Goal: Task Accomplishment & Management: Use online tool/utility

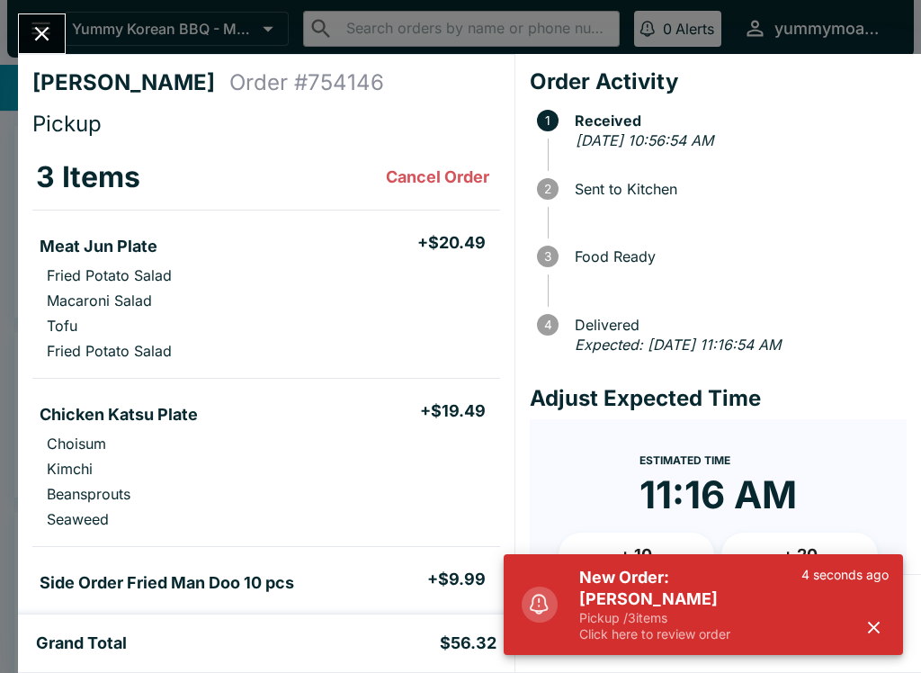
click at [880, 618] on icon "button" at bounding box center [873, 627] width 21 height 21
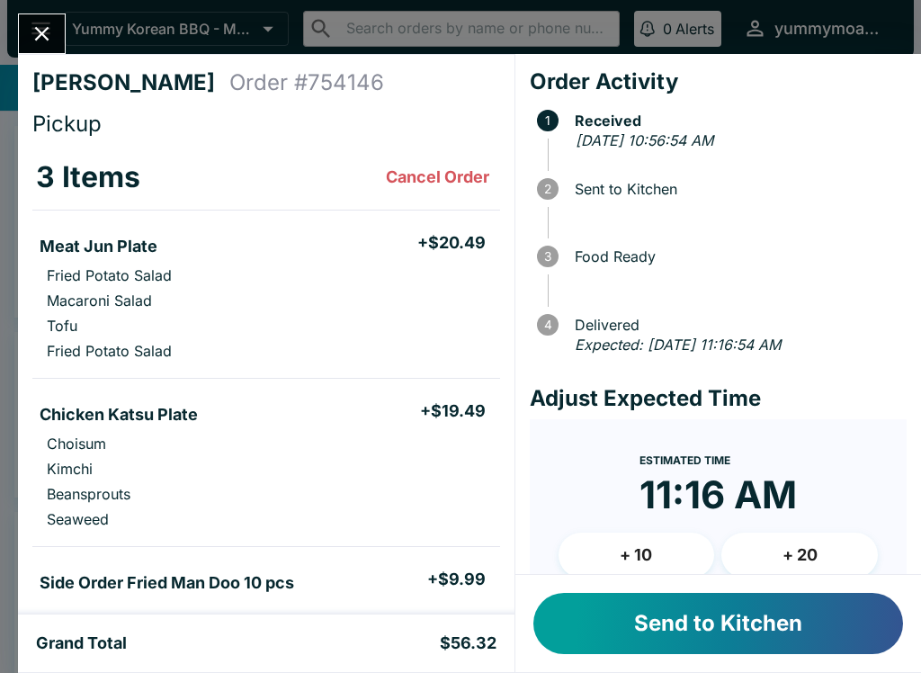
click at [776, 606] on button "Send to Kitchen" at bounding box center [718, 623] width 370 height 61
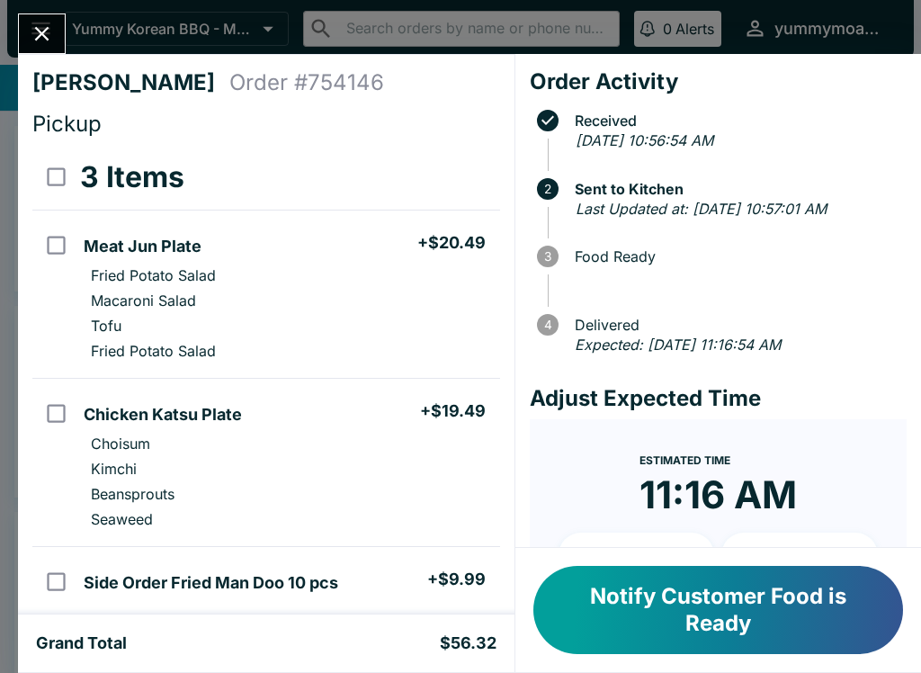
click at [675, 621] on button "Notify Customer Food is Ready" at bounding box center [718, 610] width 370 height 88
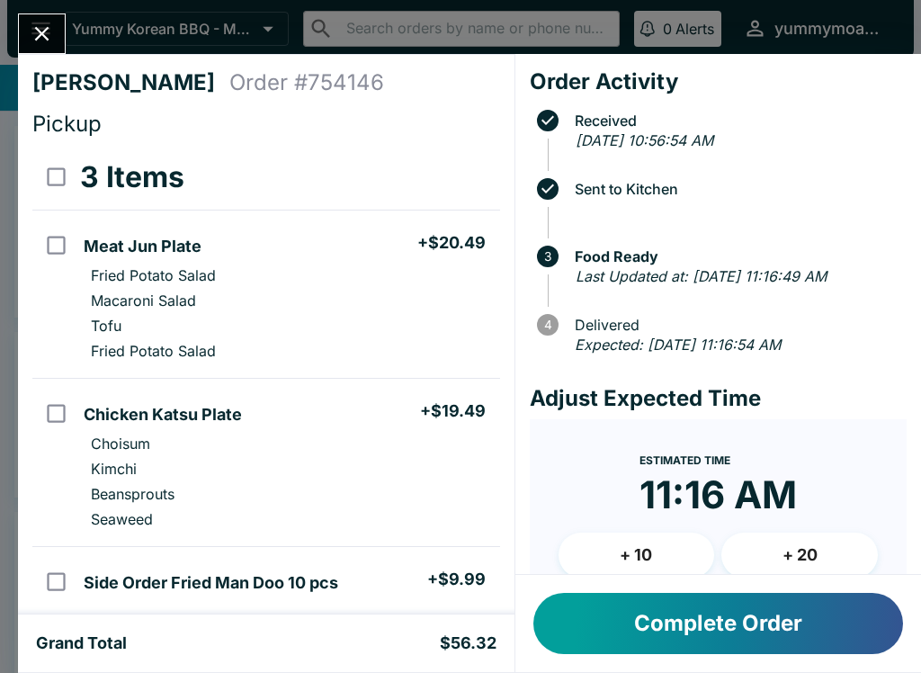
click at [49, 41] on icon "Close" at bounding box center [42, 34] width 24 height 24
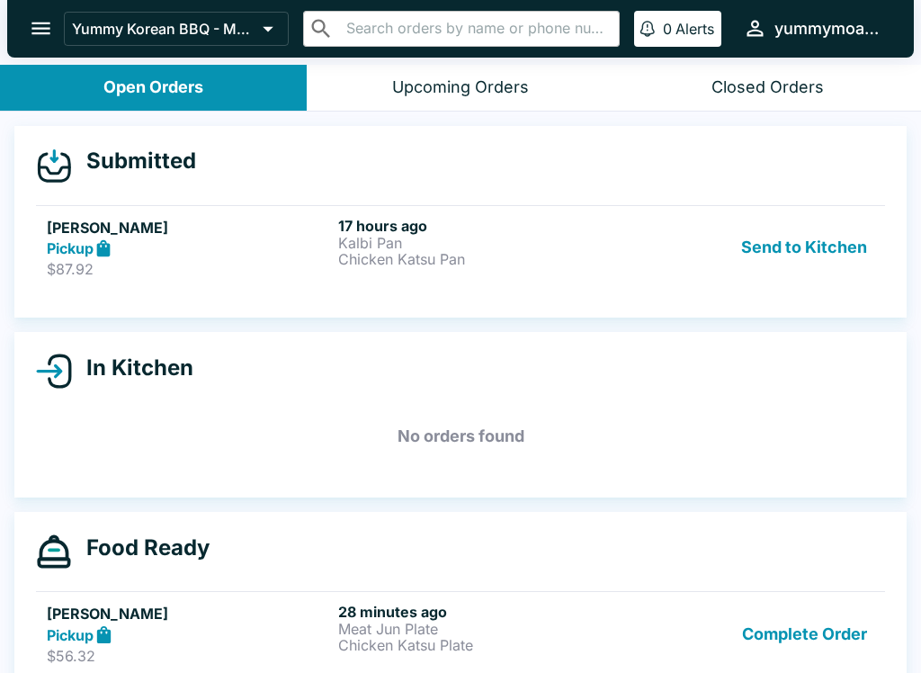
click at [88, 238] on div "Pickup" at bounding box center [189, 248] width 284 height 21
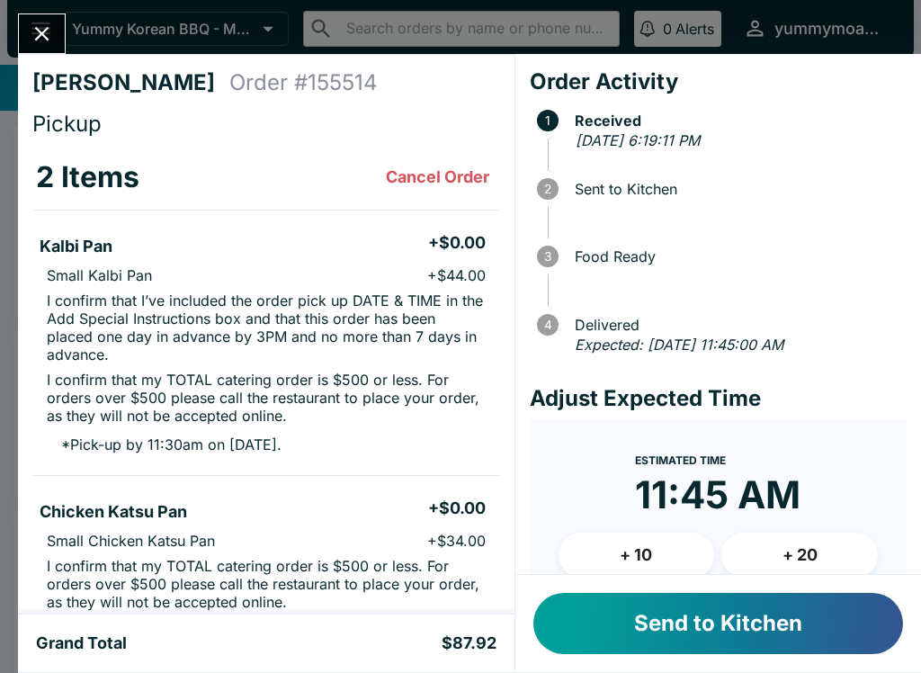
click at [816, 638] on button "Send to Kitchen" at bounding box center [718, 623] width 370 height 61
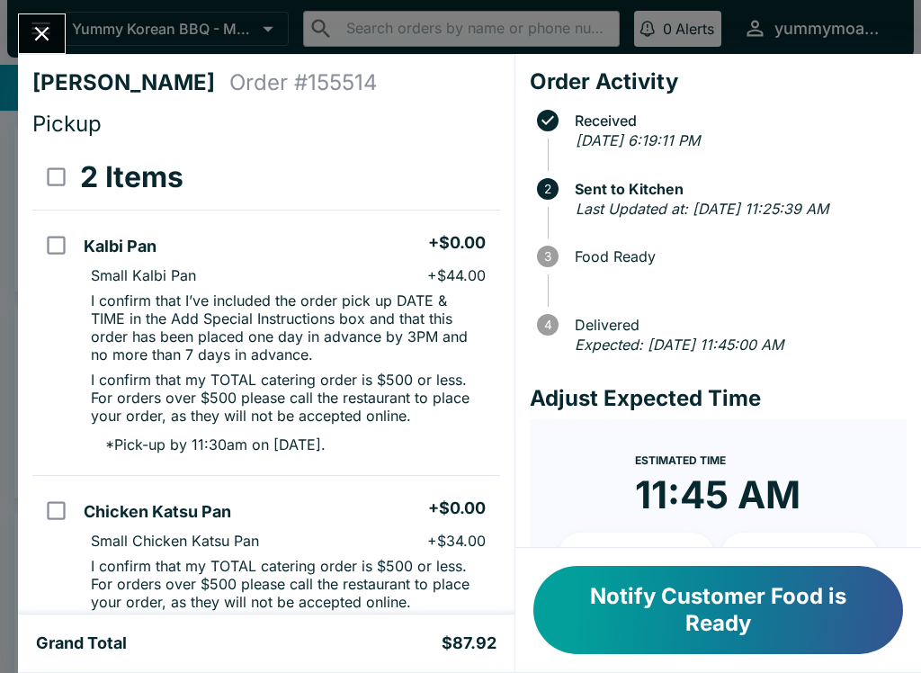
click at [743, 632] on button "Notify Customer Food is Ready" at bounding box center [718, 610] width 370 height 88
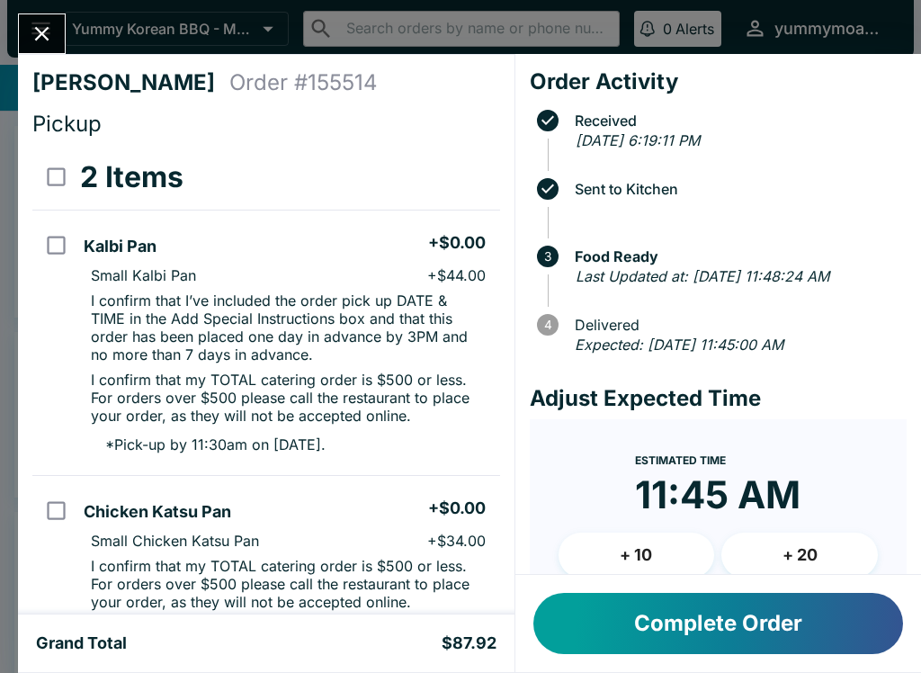
click at [50, 32] on icon "Close" at bounding box center [42, 34] width 24 height 24
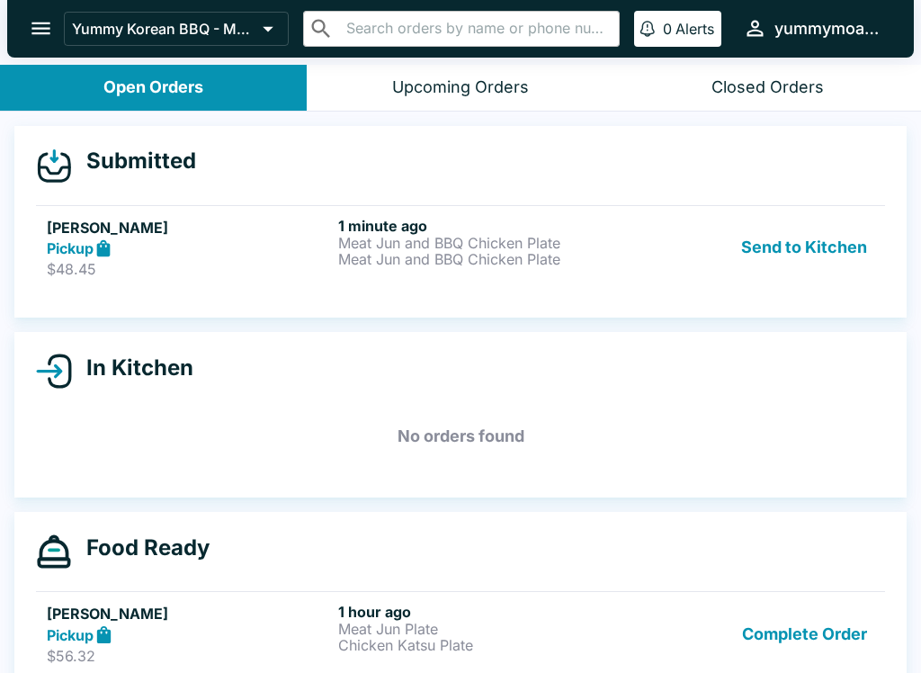
click at [459, 220] on h6 "1 minute ago" at bounding box center [480, 226] width 284 height 18
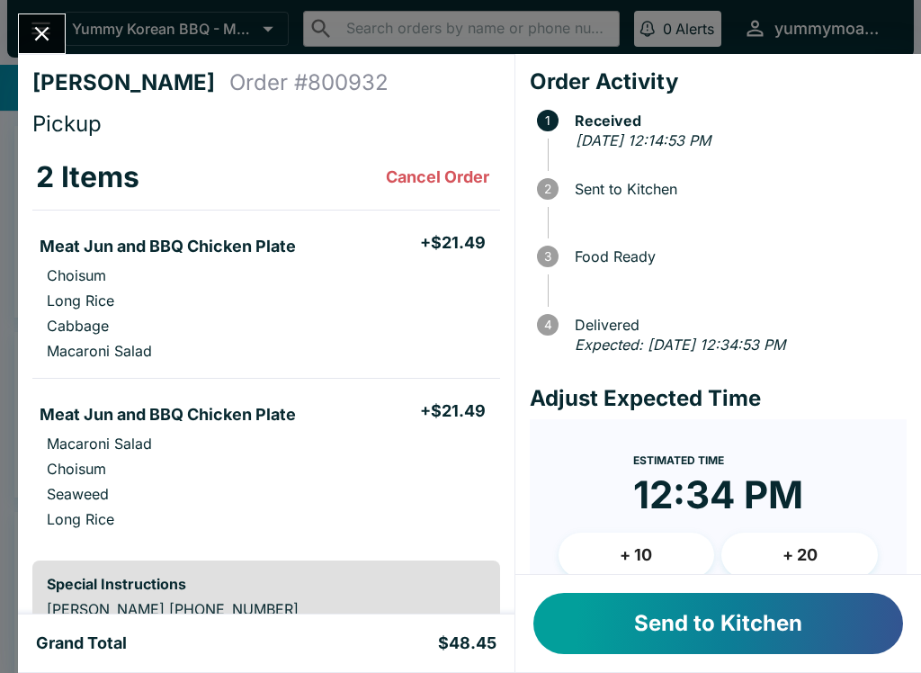
click at [732, 612] on button "Send to Kitchen" at bounding box center [718, 623] width 370 height 61
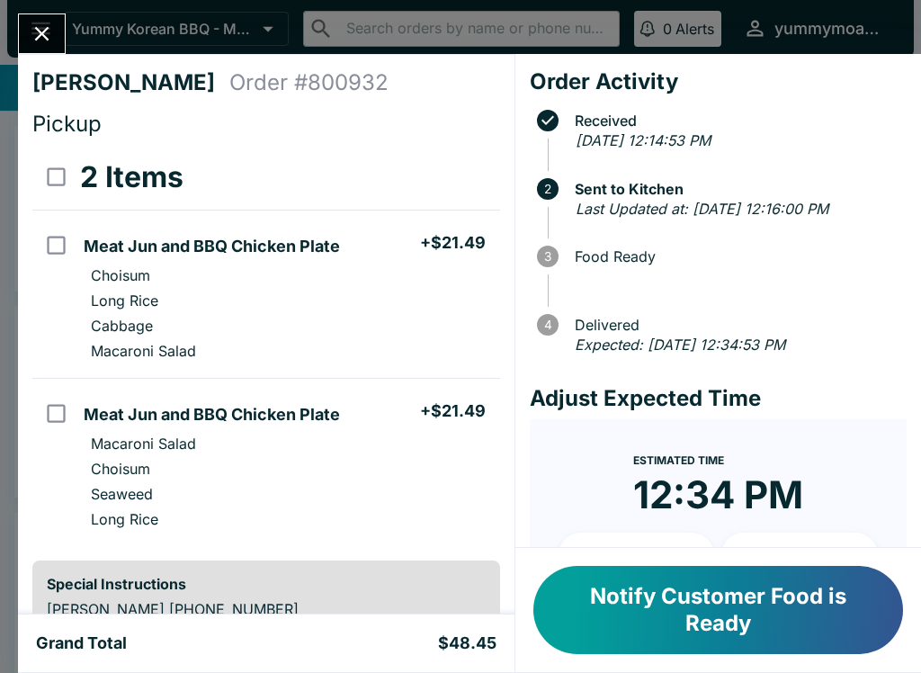
click at [24, 0] on div "[PERSON_NAME] Order # 800932 Pickup 2 Items Meat Jun and BBQ Chicken Plate + $2…" at bounding box center [460, 336] width 921 height 673
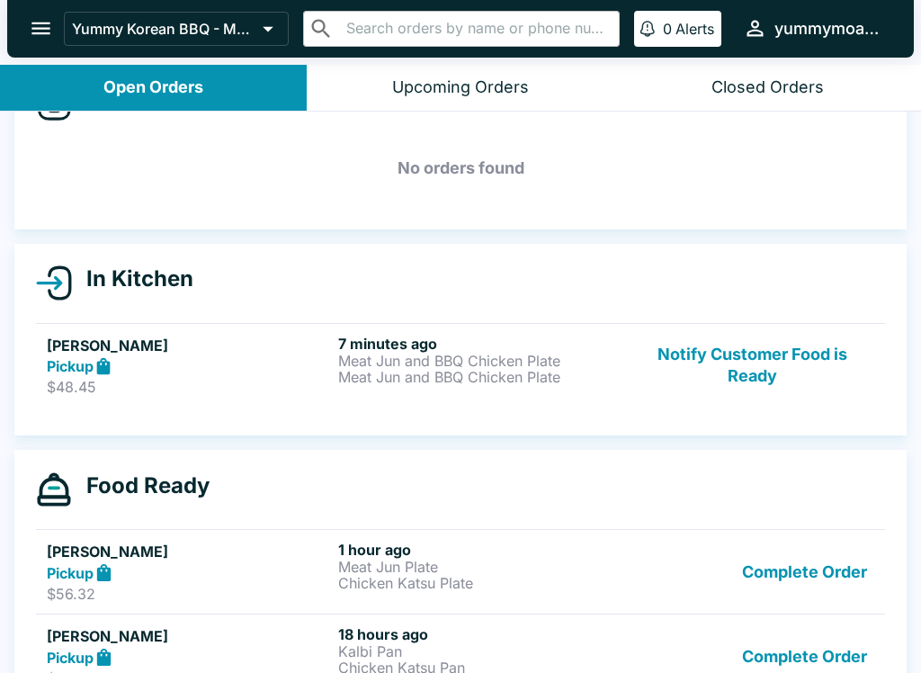
scroll to position [72, 0]
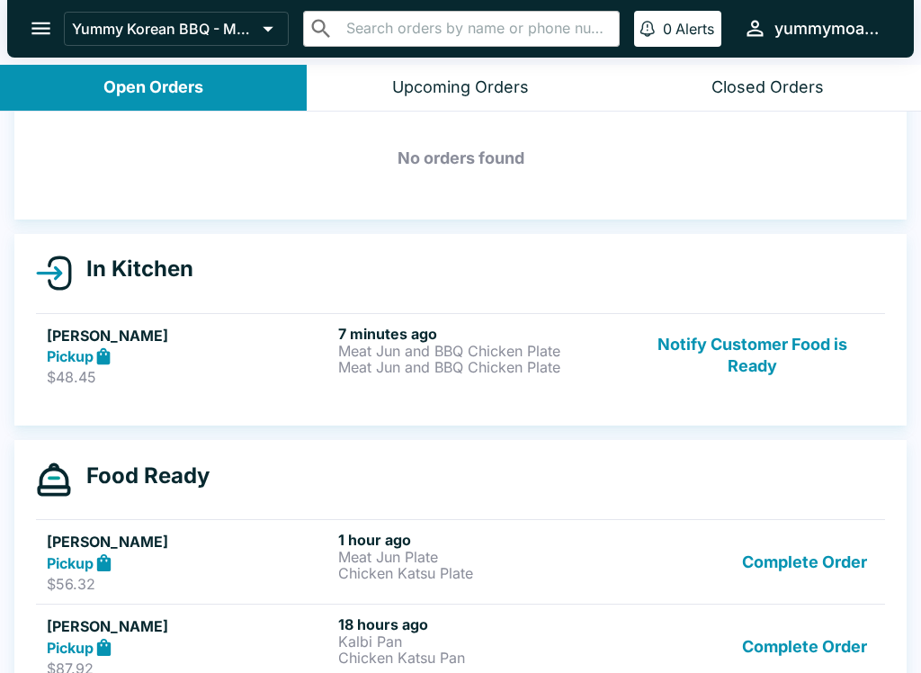
click at [95, 353] on icon at bounding box center [104, 356] width 21 height 21
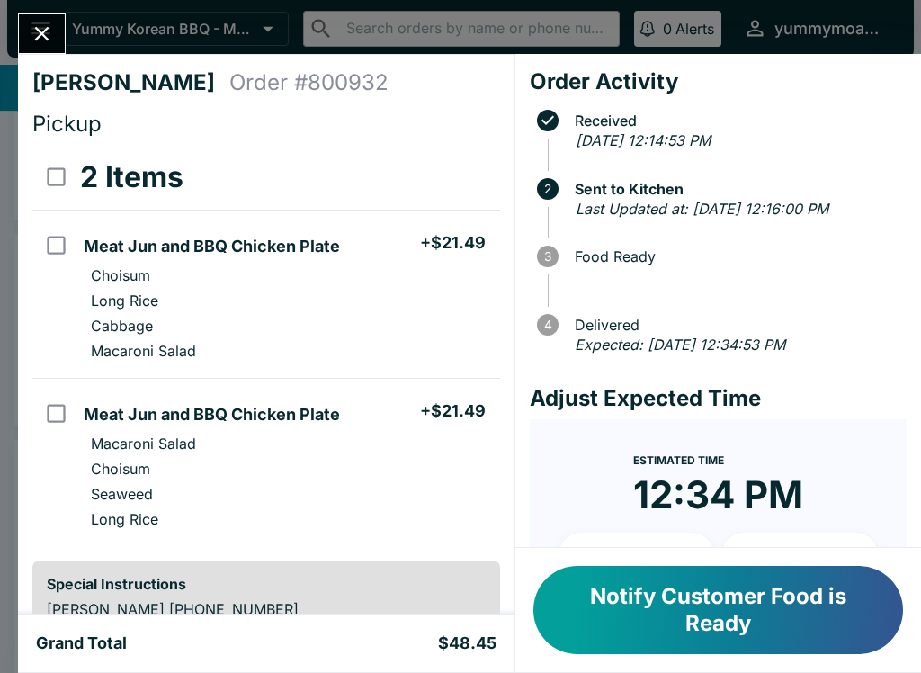
click at [703, 605] on button "Notify Customer Food is Ready" at bounding box center [718, 610] width 370 height 88
